Goal: Transaction & Acquisition: Subscribe to service/newsletter

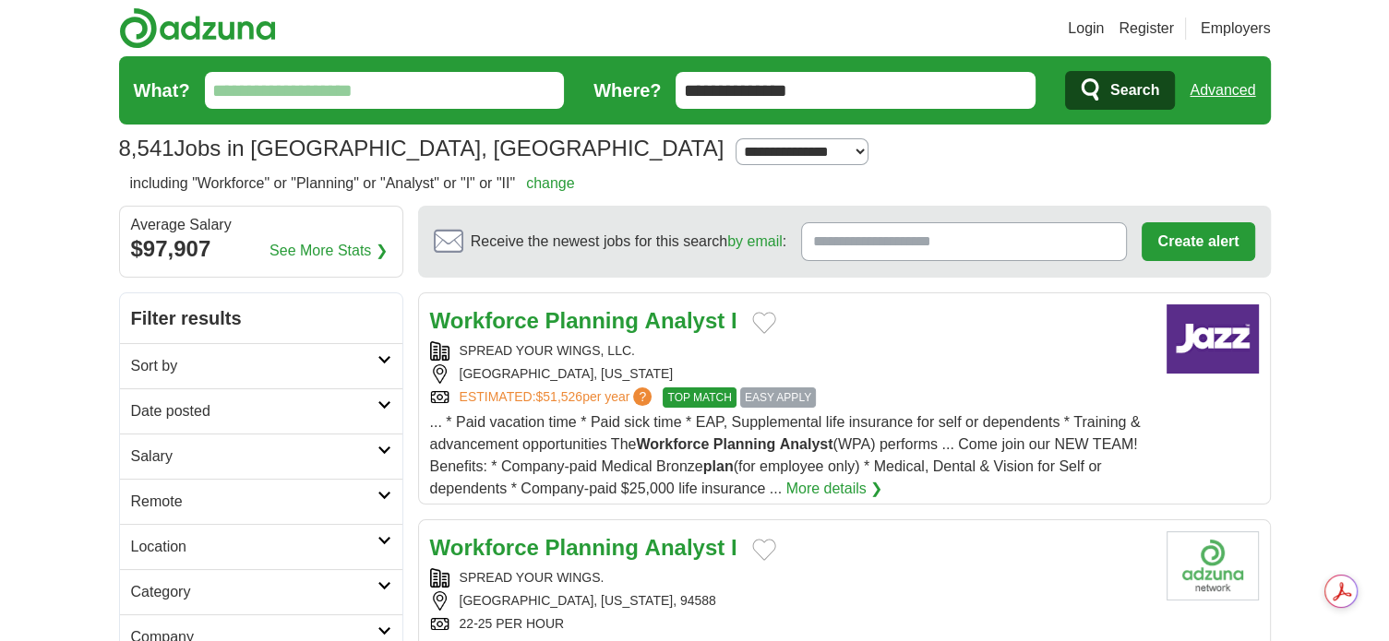
scroll to position [92, 0]
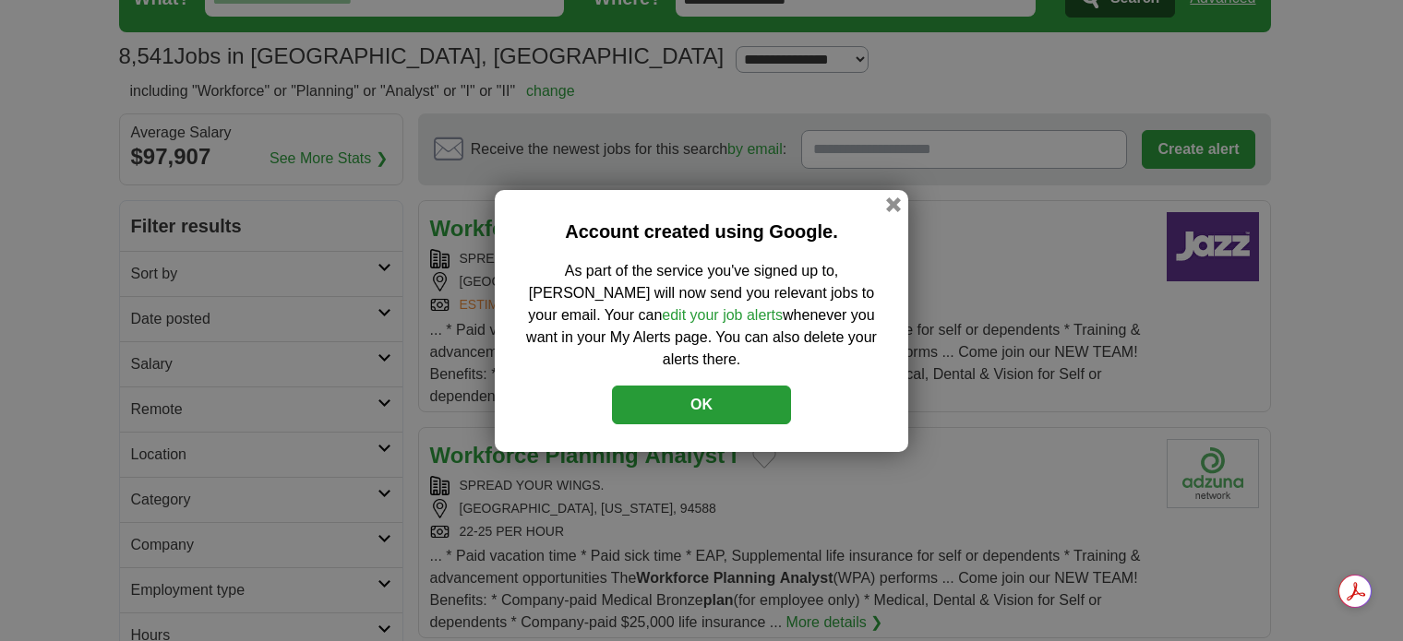
click at [760, 392] on button "OK" at bounding box center [701, 405] width 179 height 39
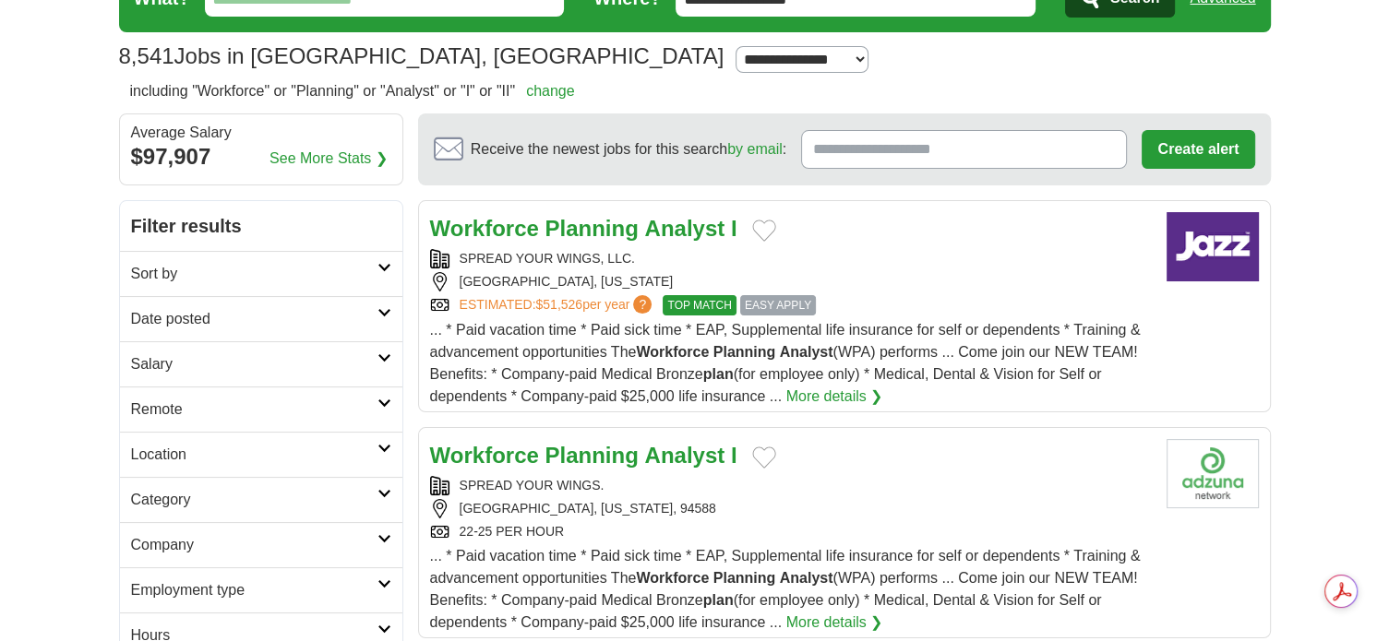
click at [778, 305] on span "EASY APPLY" at bounding box center [778, 305] width 76 height 20
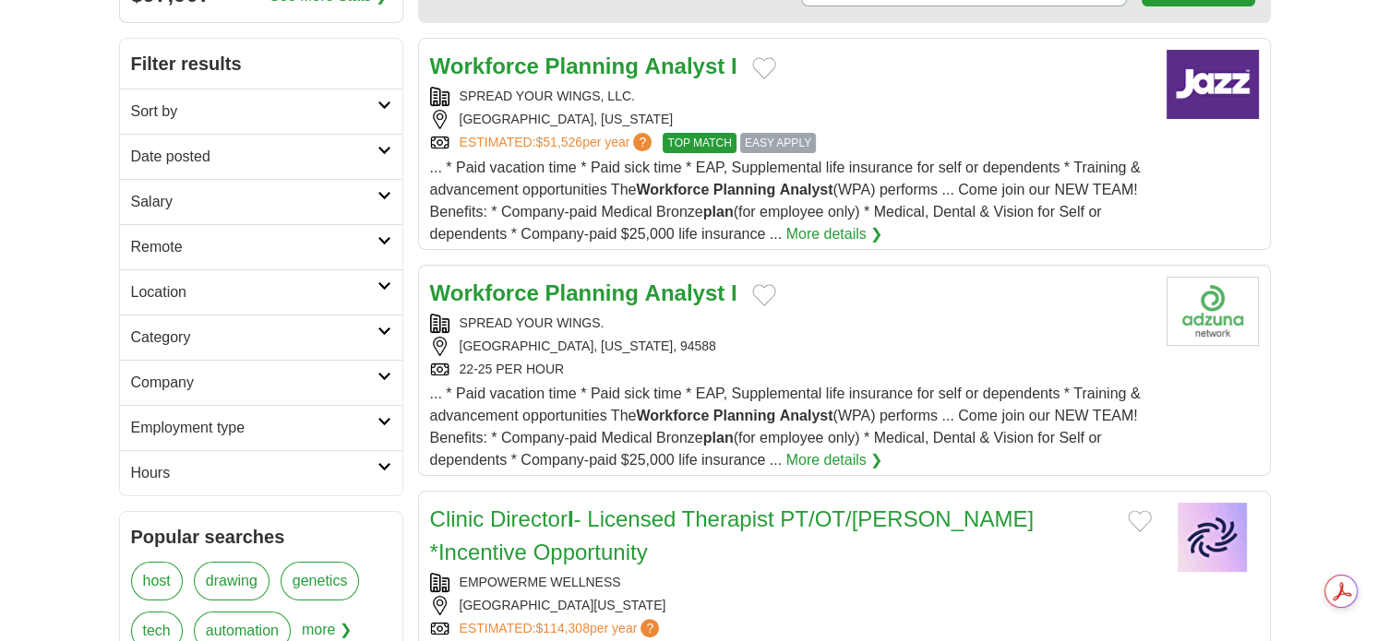
scroll to position [277, 0]
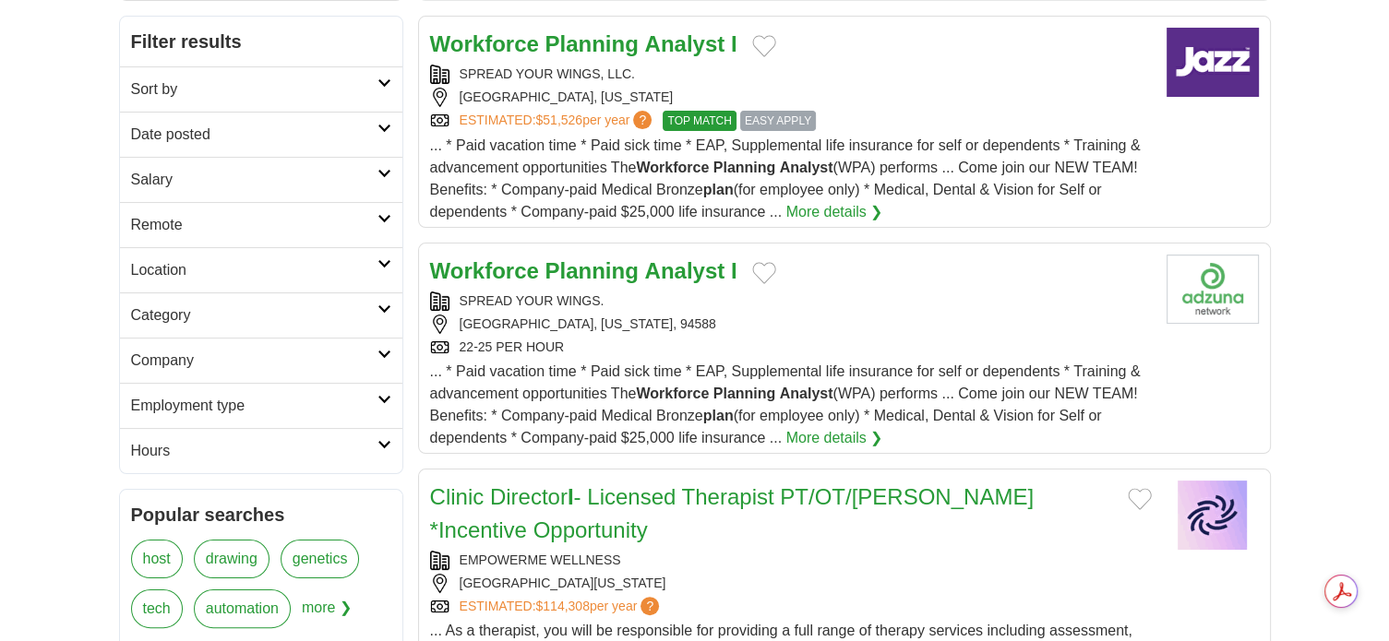
click at [594, 271] on strong "Planning" at bounding box center [590, 270] width 93 height 25
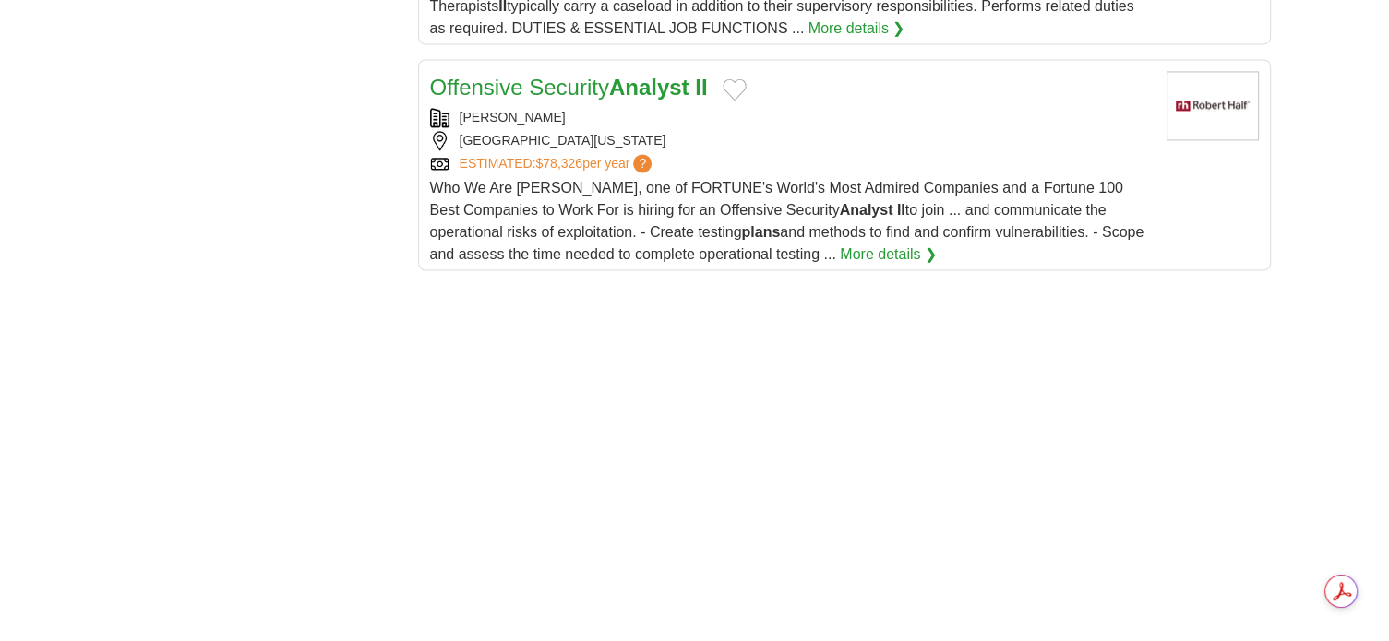
scroll to position [2768, 0]
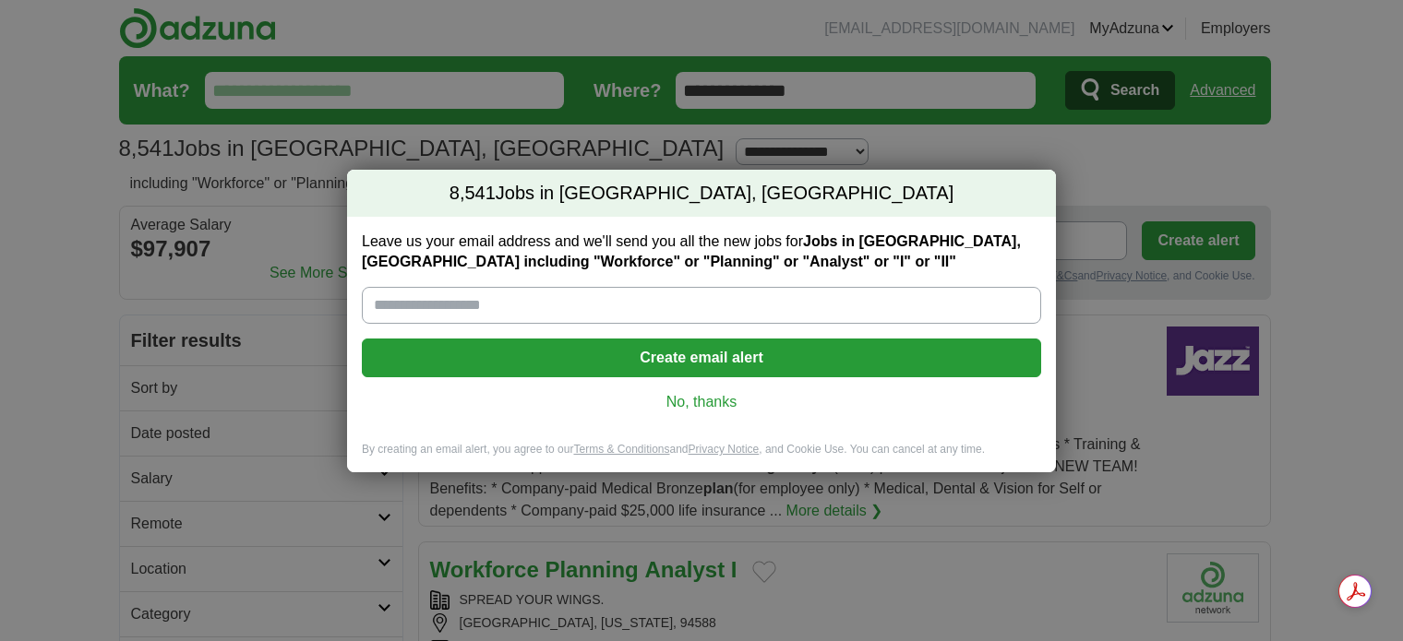
click at [417, 305] on input "Leave us your email address and we'll send you all the new jobs for Jobs in Ple…" at bounding box center [701, 305] width 679 height 37
type input "**********"
click at [711, 355] on button "Create email alert" at bounding box center [701, 358] width 679 height 39
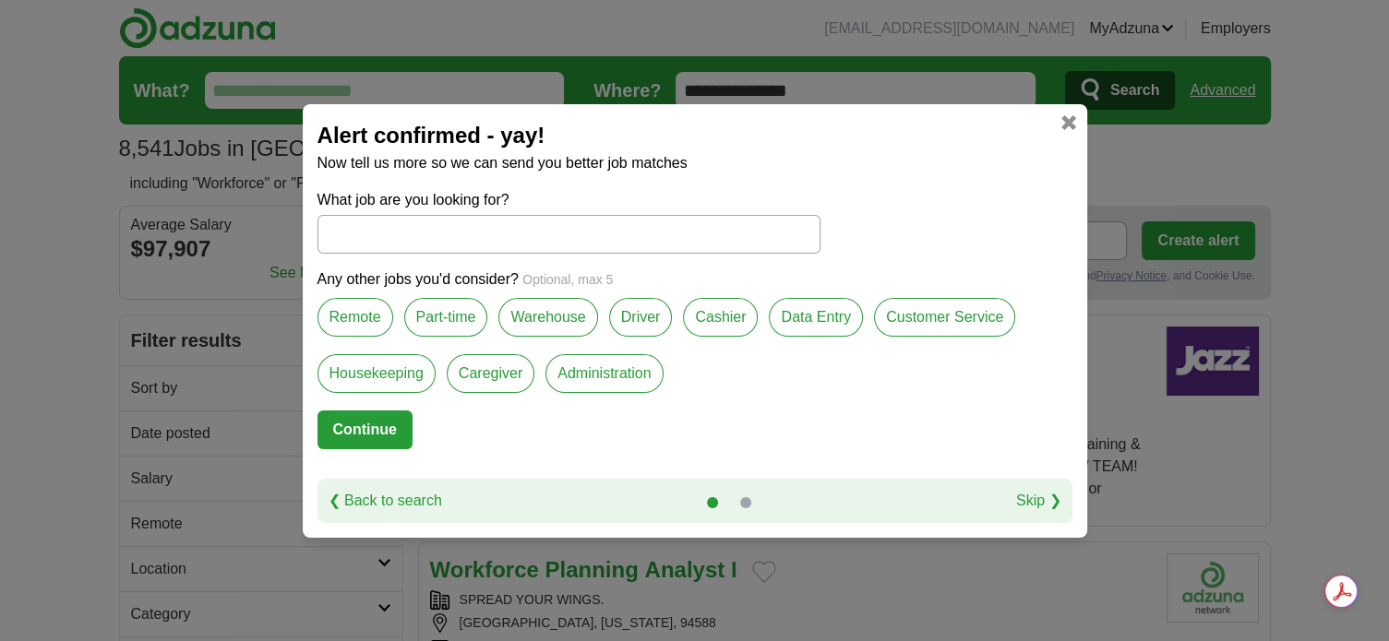
click at [364, 316] on label "Remote" at bounding box center [355, 317] width 76 height 39
click at [347, 427] on button "Continue" at bounding box center [364, 430] width 95 height 39
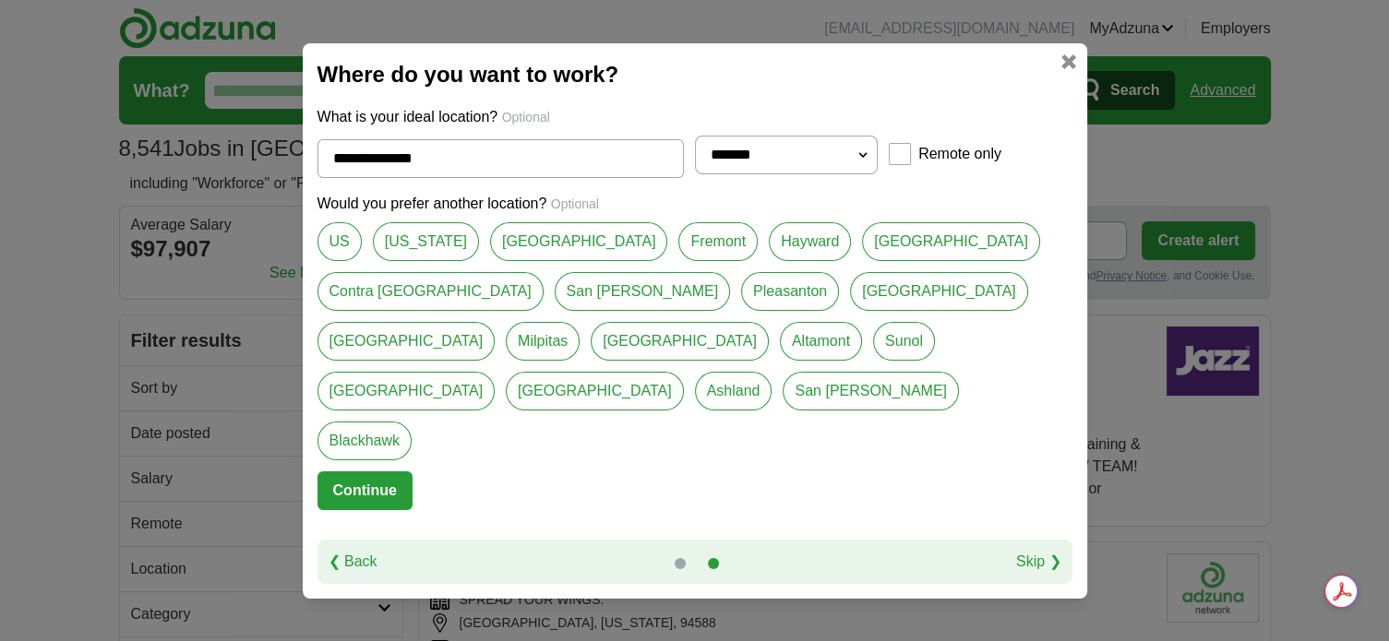
click at [862, 340] on link "Altamont" at bounding box center [821, 341] width 82 height 39
click at [862, 261] on link "[GEOGRAPHIC_DATA]" at bounding box center [951, 241] width 178 height 39
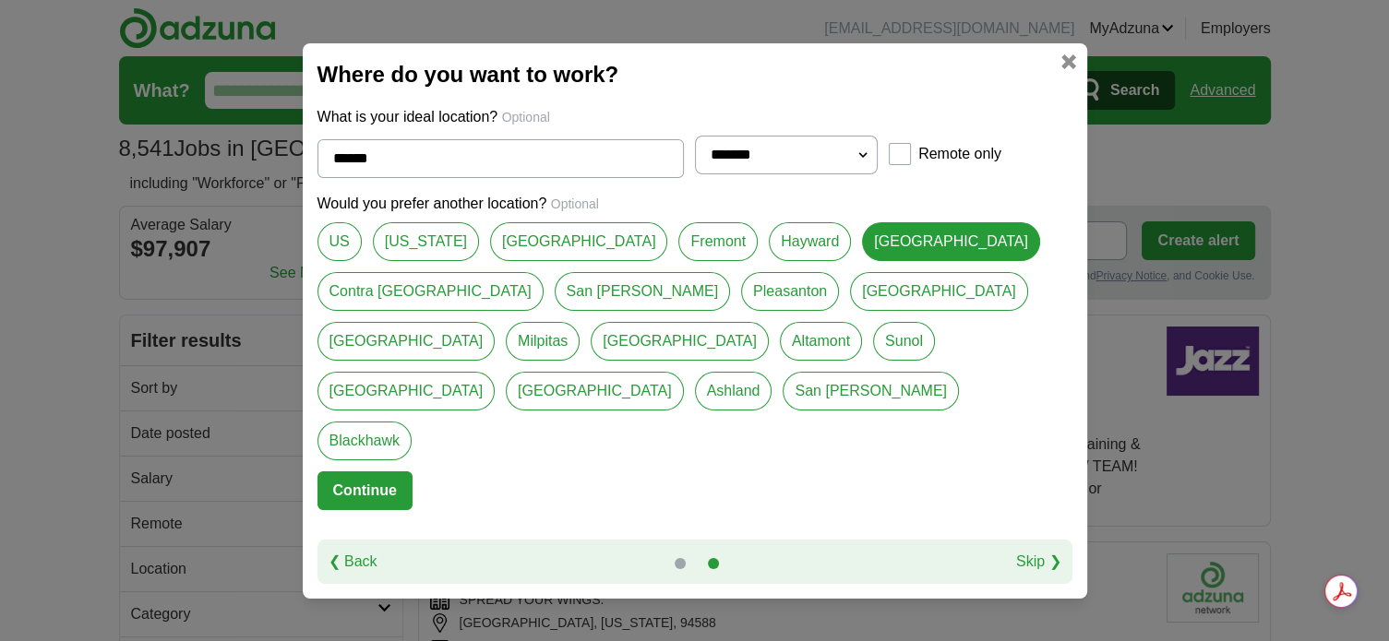
click at [741, 311] on link "Pleasanton" at bounding box center [790, 291] width 98 height 39
type input "**********"
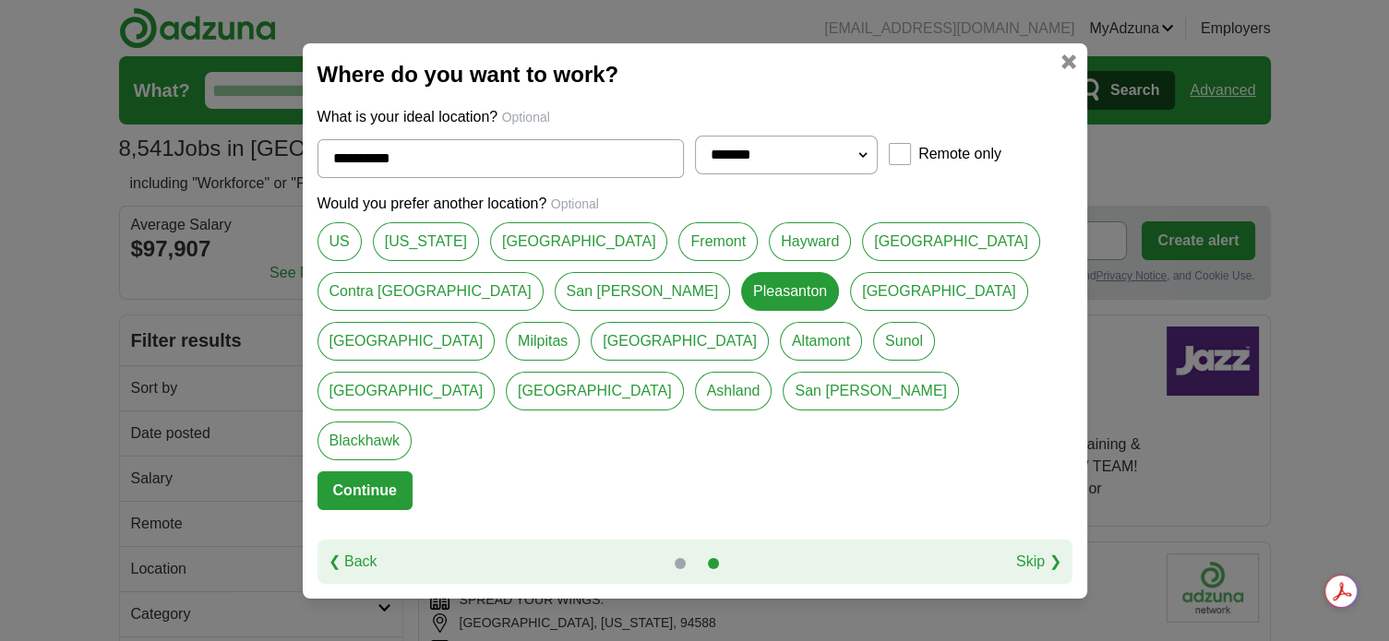
click at [356, 472] on button "Continue" at bounding box center [364, 491] width 95 height 39
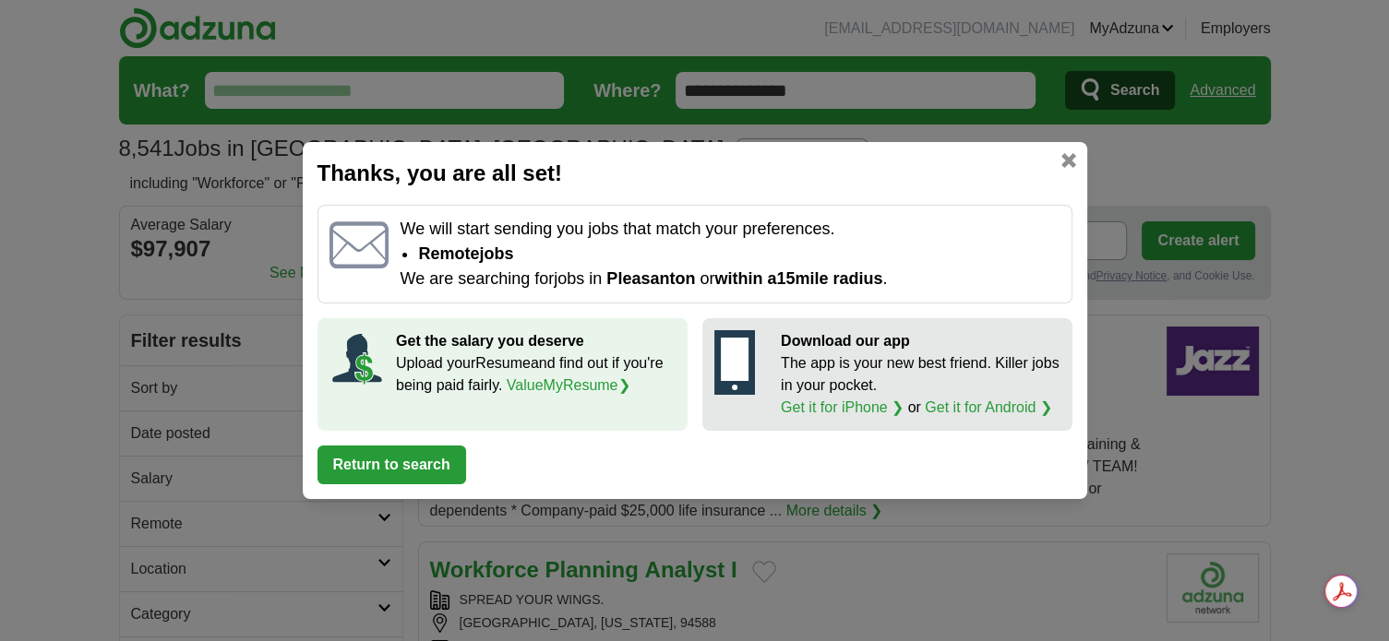
click at [413, 461] on button "Return to search" at bounding box center [391, 465] width 149 height 39
